Goal: Understand process/instructions: Learn about a topic

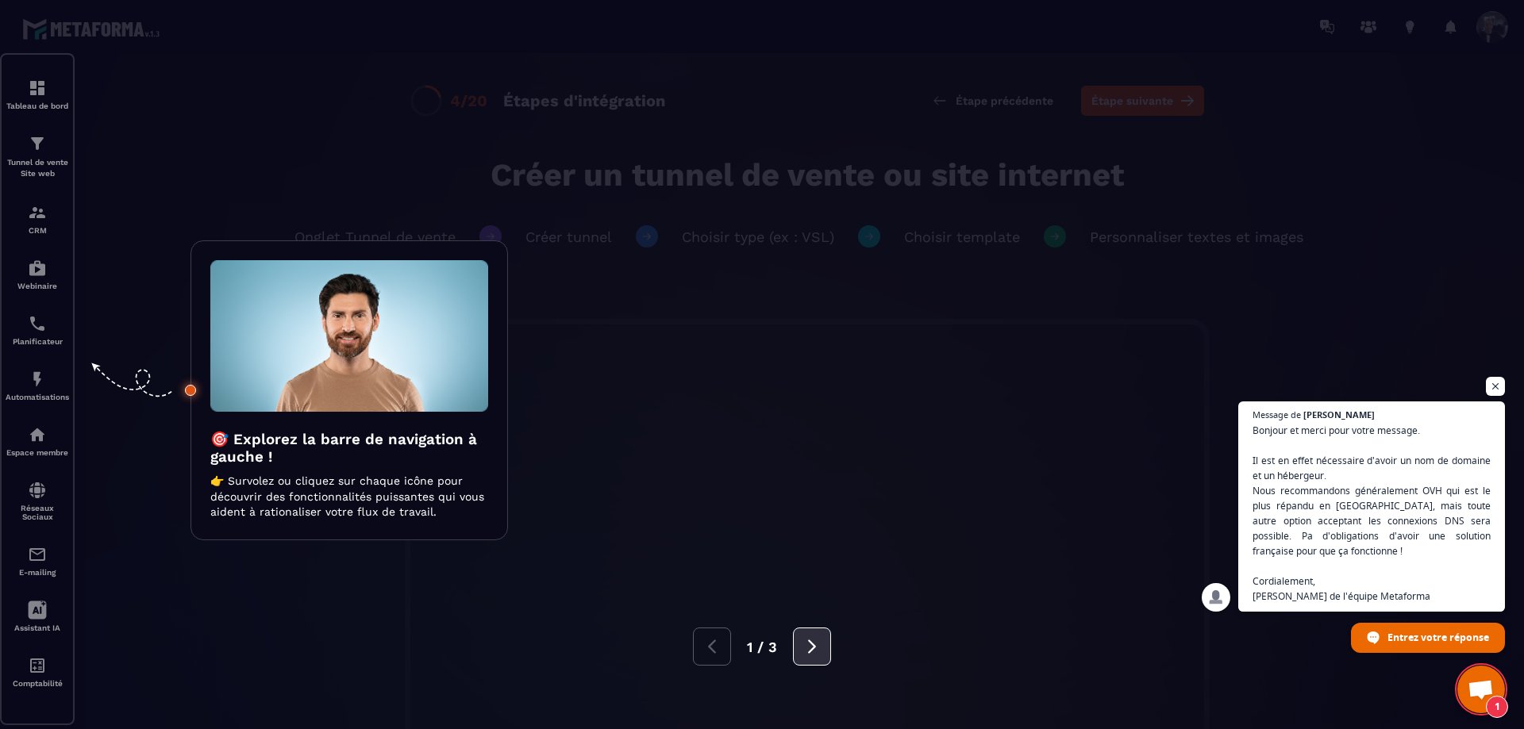
click at [810, 650] on icon at bounding box center [812, 646] width 8 height 13
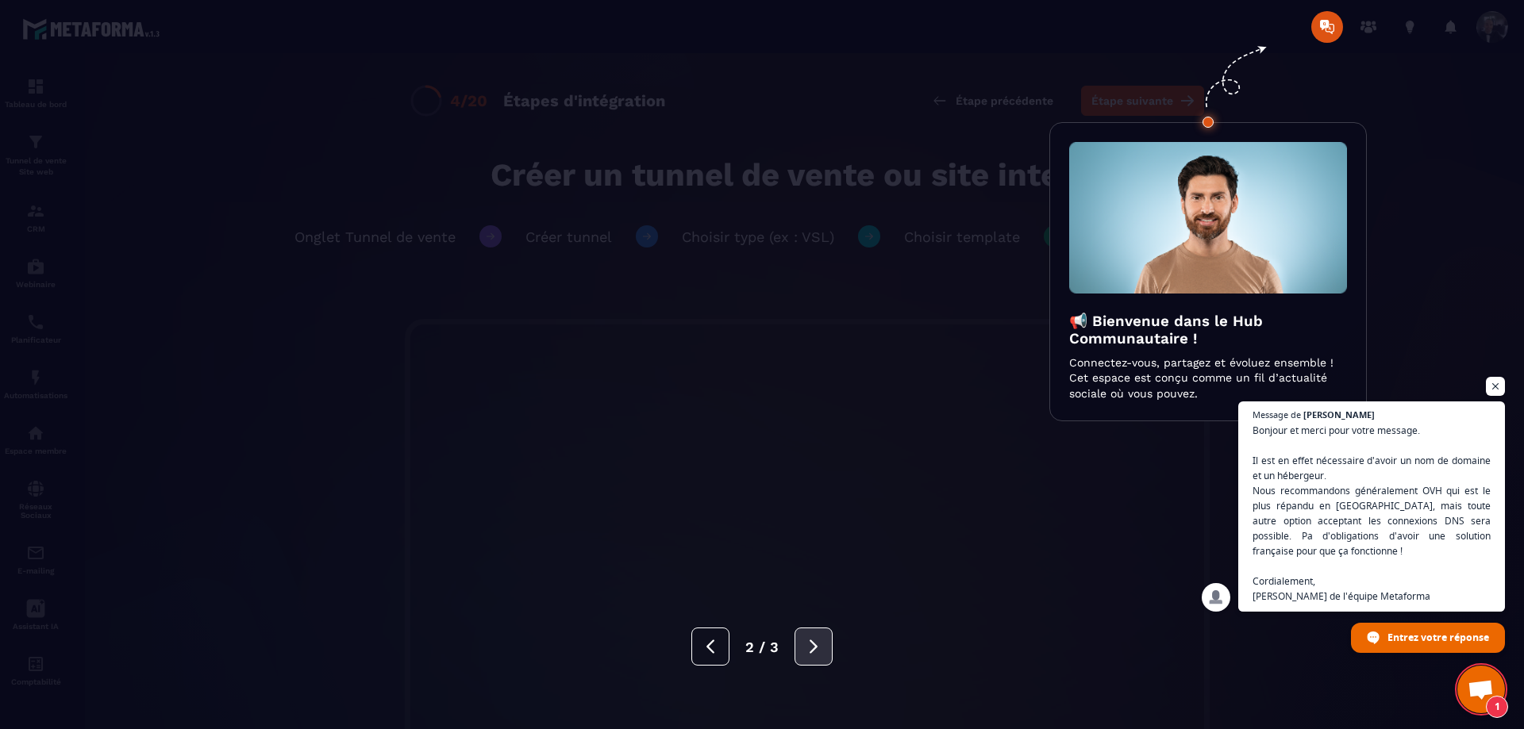
click at [810, 650] on icon at bounding box center [813, 646] width 17 height 17
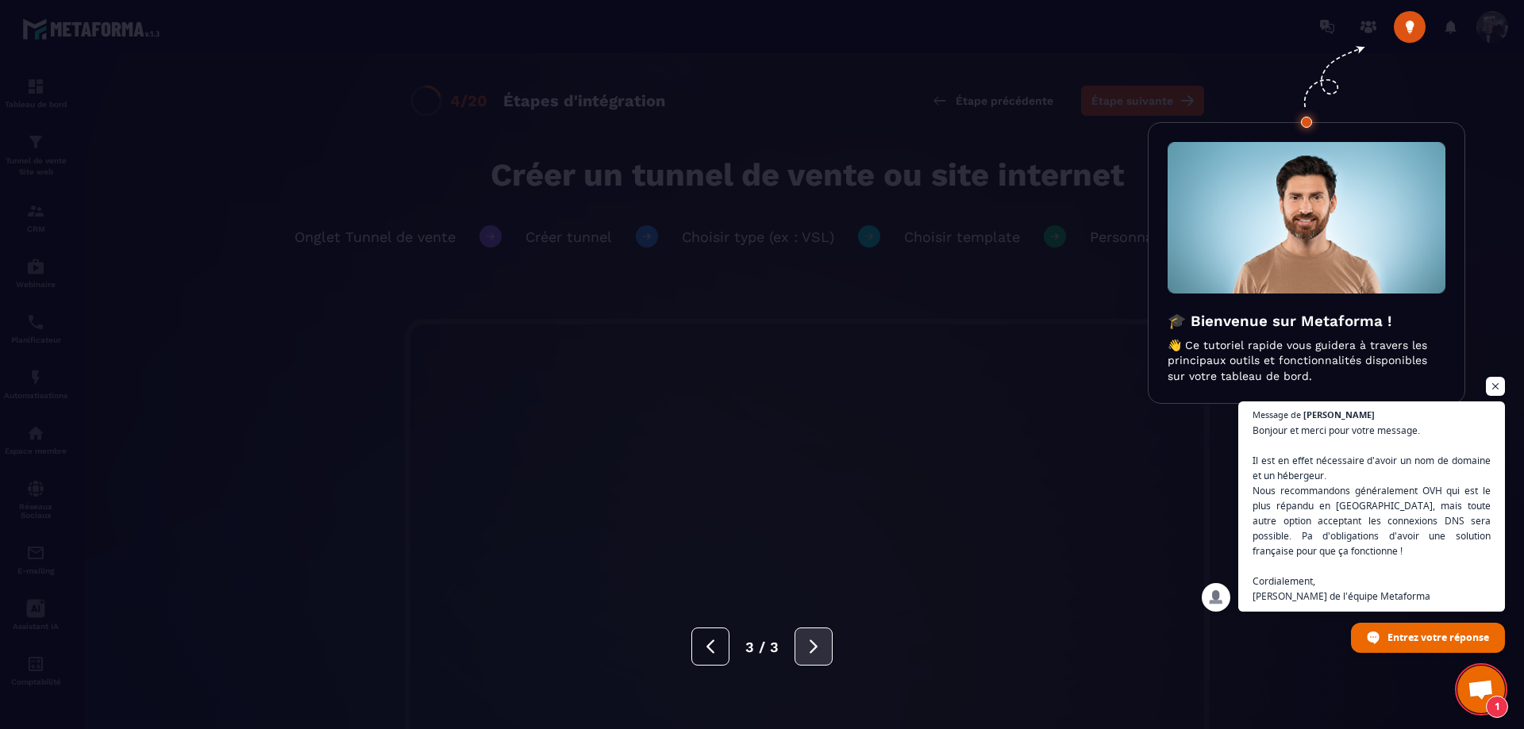
click at [810, 650] on icon at bounding box center [813, 646] width 17 height 17
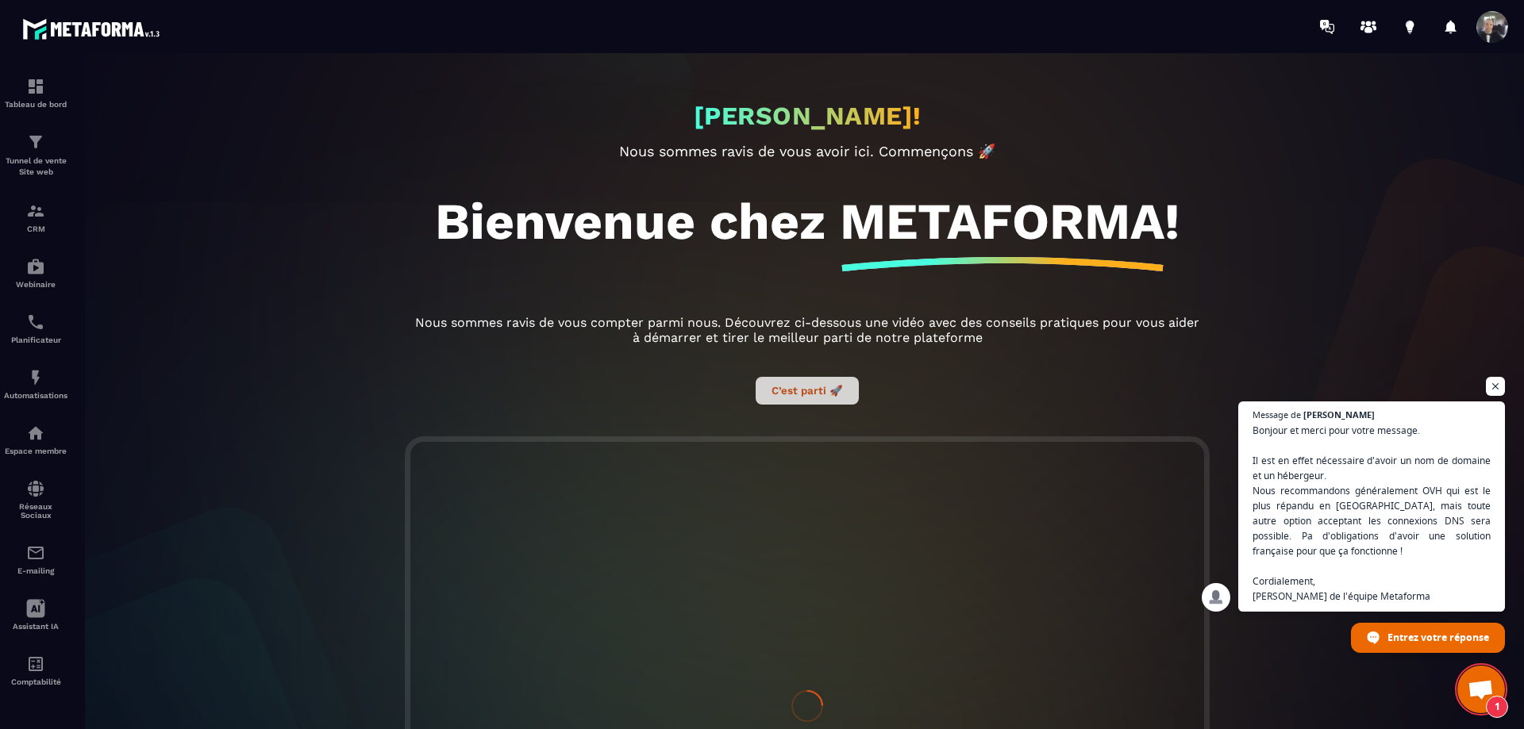
click at [831, 387] on button "C’est parti 🚀" at bounding box center [807, 391] width 103 height 28
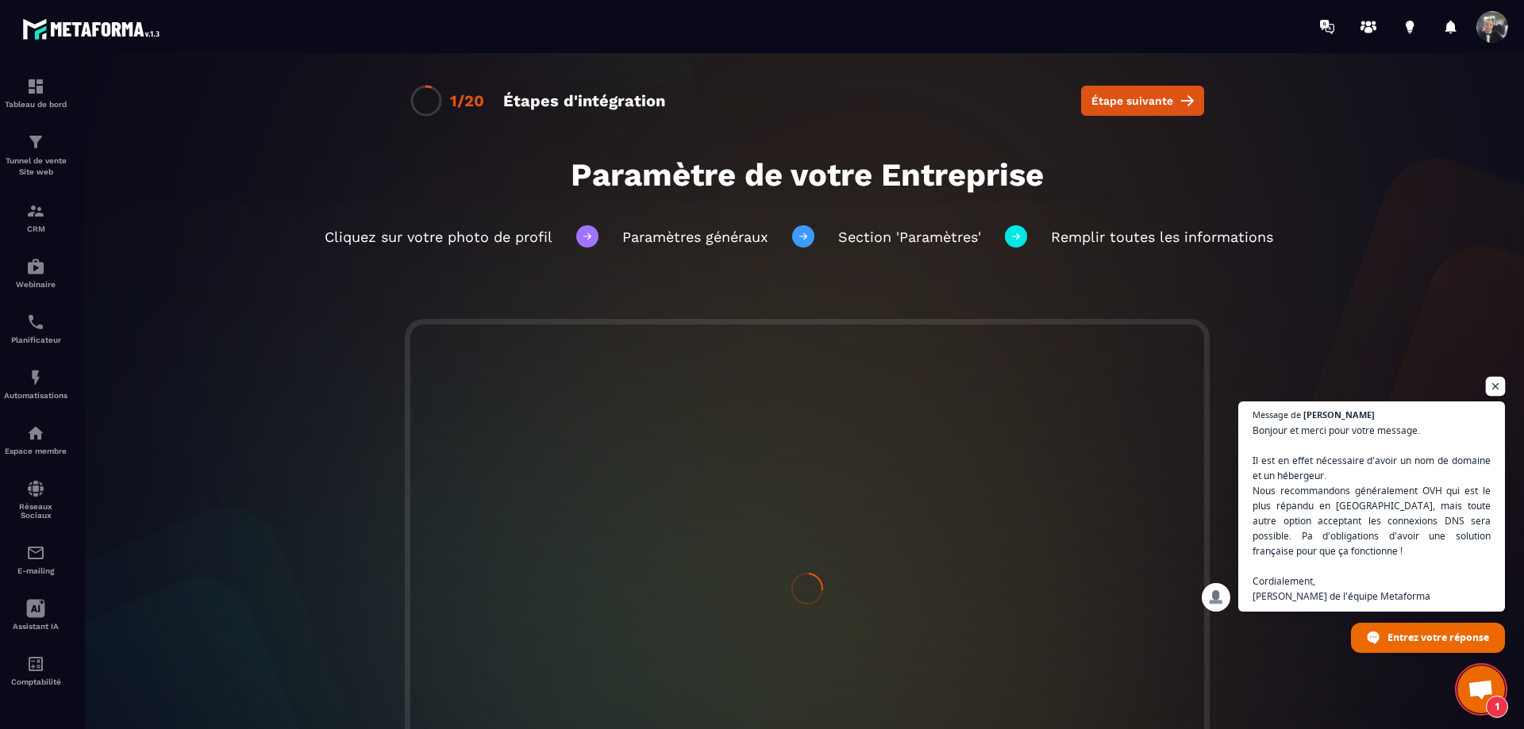
click at [1494, 382] on span "Ouvrir le chat" at bounding box center [1496, 387] width 20 height 20
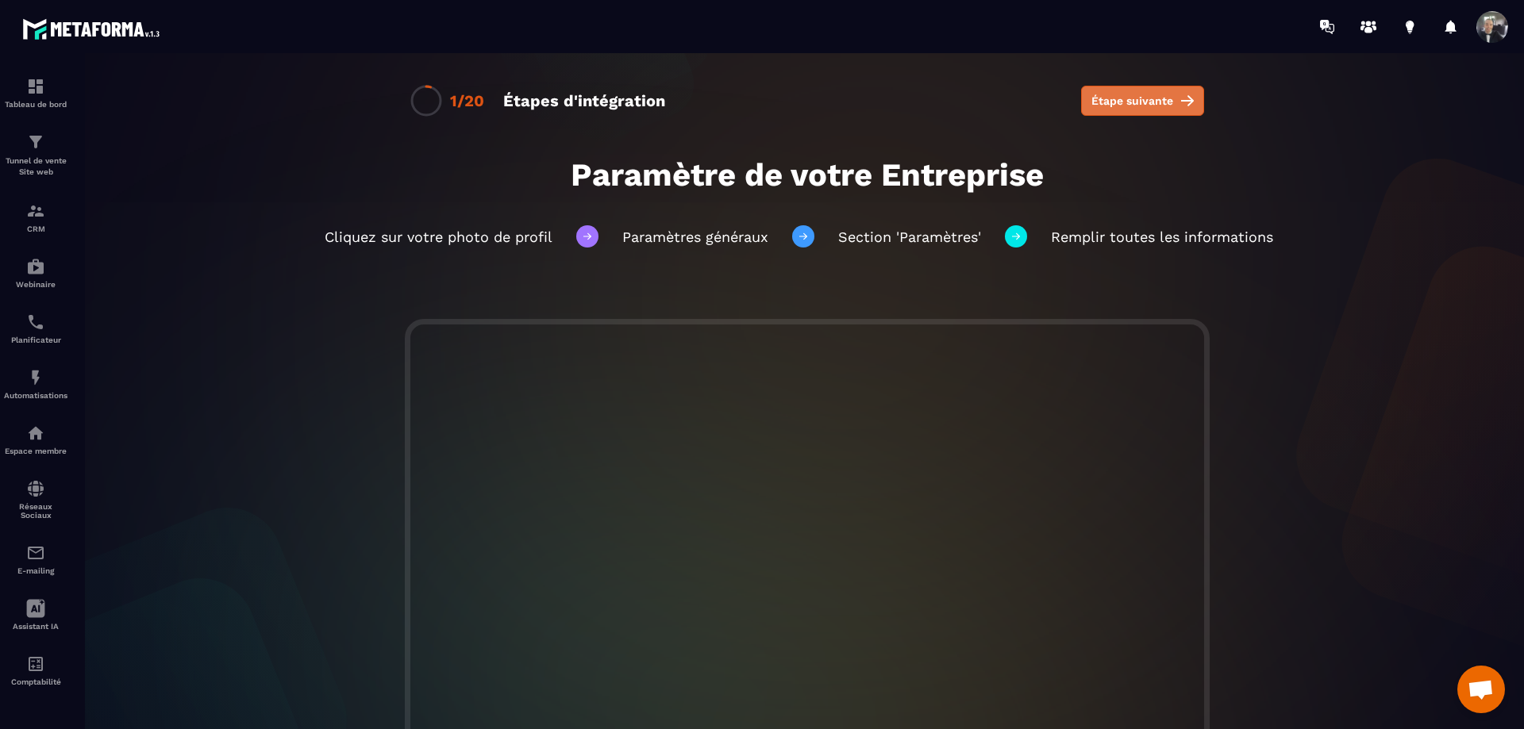
click at [1129, 107] on span "Étape suivante" at bounding box center [1132, 101] width 82 height 16
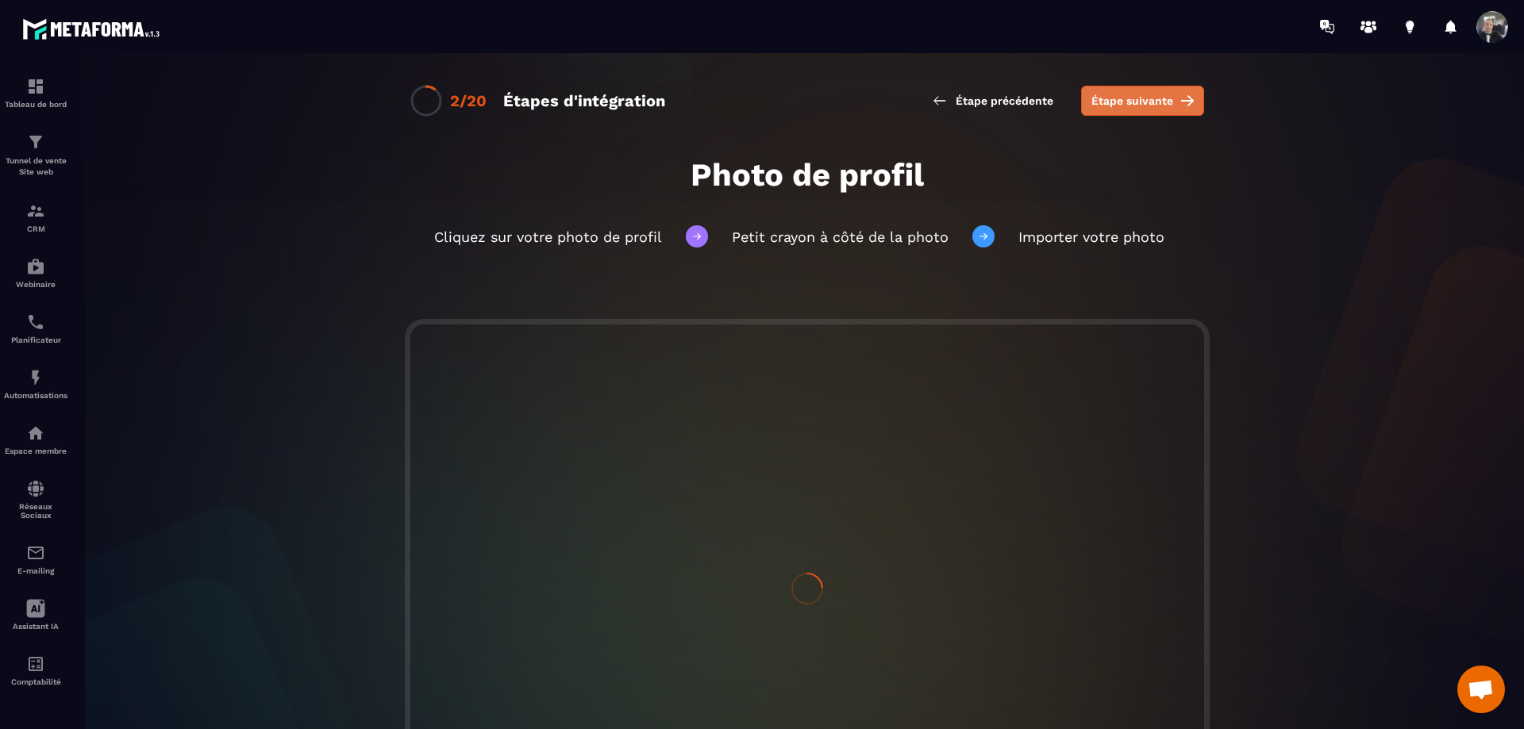
click at [1131, 99] on span "Étape suivante" at bounding box center [1132, 101] width 82 height 16
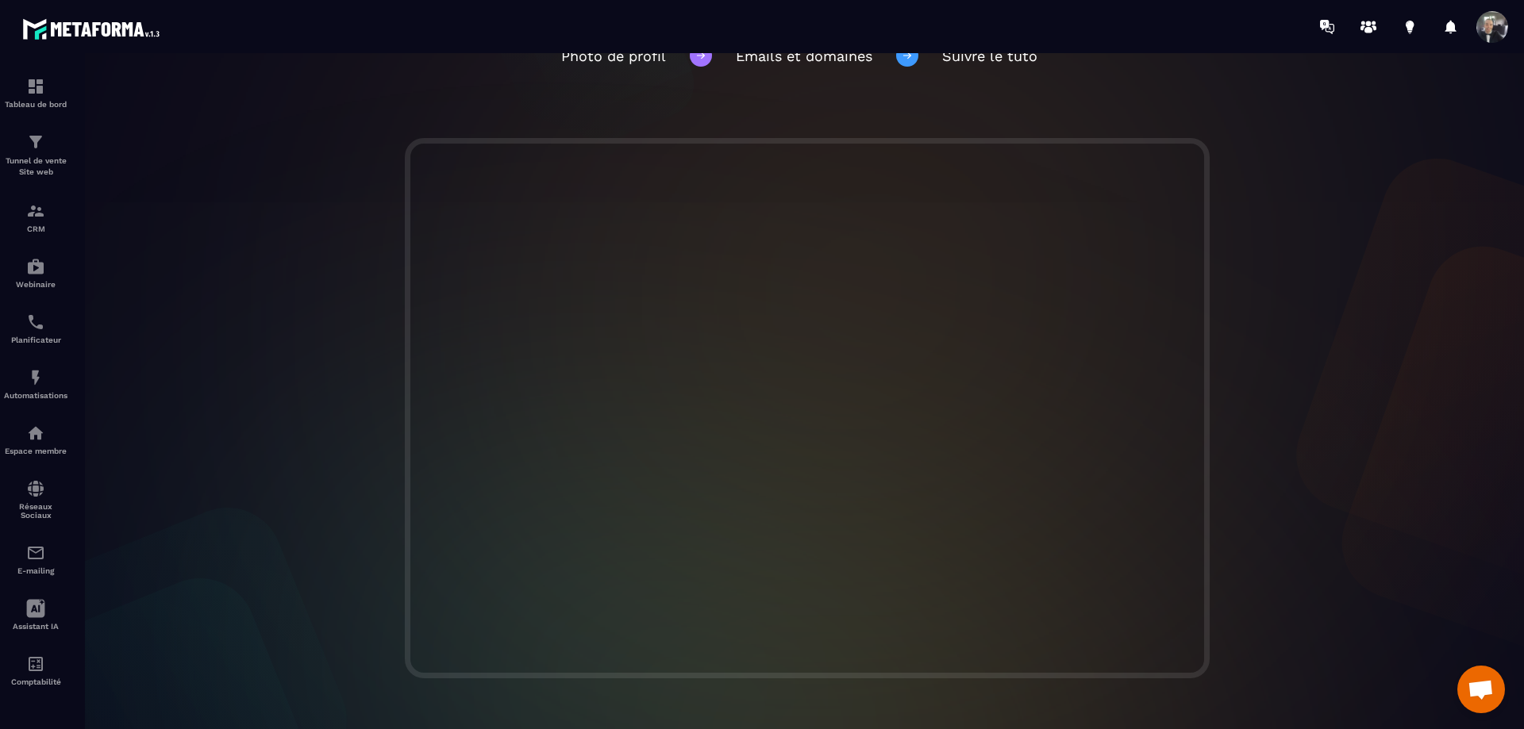
scroll to position [186, 0]
